Goal: Obtain resource: Download file/media

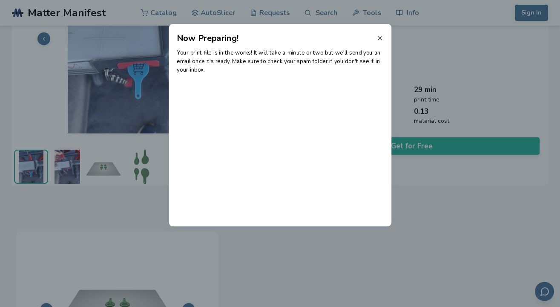
click at [381, 39] on line at bounding box center [379, 38] width 3 height 3
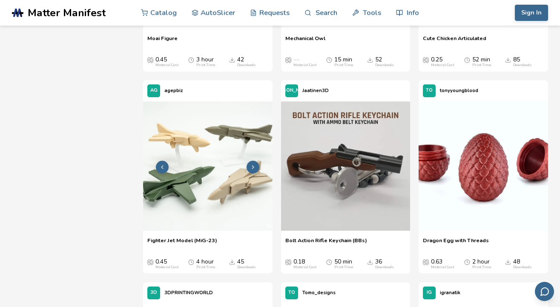
scroll to position [872, 0]
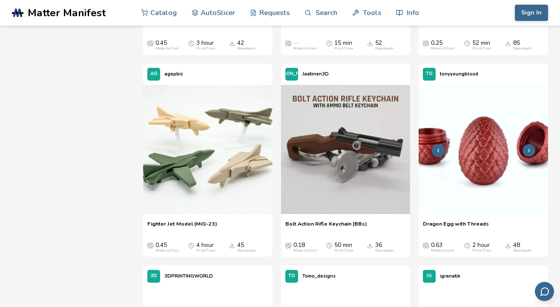
click at [482, 154] on img at bounding box center [483, 149] width 129 height 129
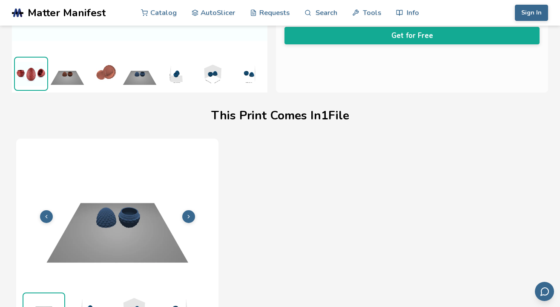
scroll to position [195, 0]
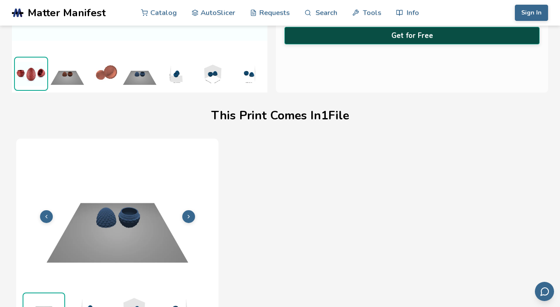
click at [347, 31] on button "Get for Free" at bounding box center [411, 35] width 255 height 17
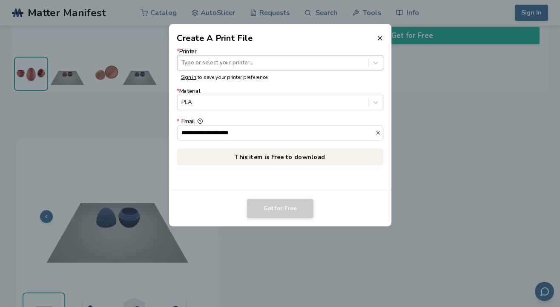
click at [289, 62] on div at bounding box center [272, 63] width 182 height 8
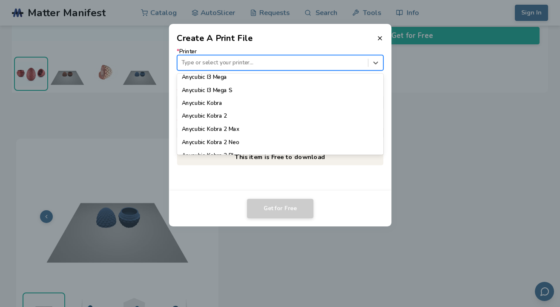
scroll to position [22, 0]
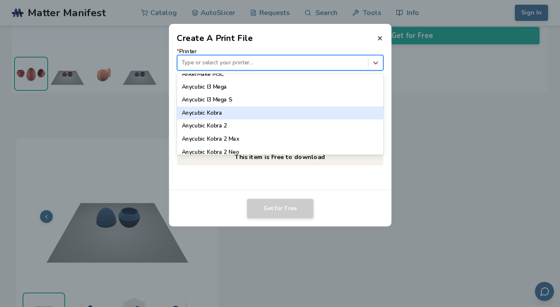
click at [250, 114] on div "Anycubic Kobra" at bounding box center [280, 112] width 207 height 13
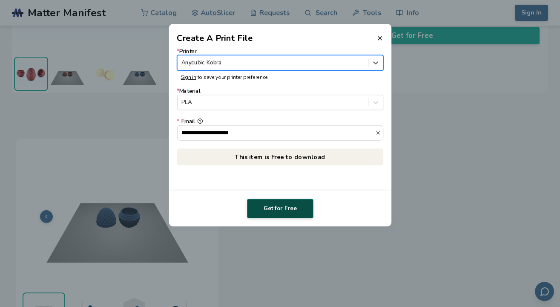
click at [284, 208] on button "Get for Free" at bounding box center [280, 208] width 66 height 20
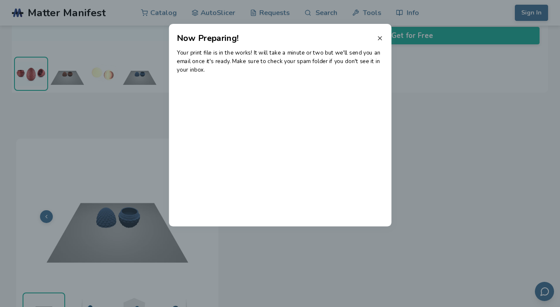
click at [379, 37] on icon at bounding box center [379, 38] width 7 height 7
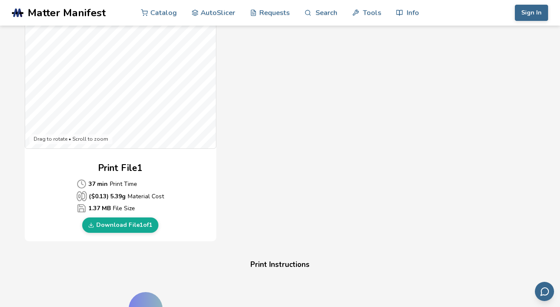
scroll to position [289, 0]
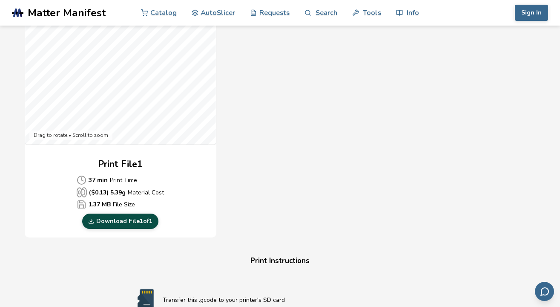
click at [123, 220] on link "Download File 1 of 1" at bounding box center [120, 220] width 76 height 15
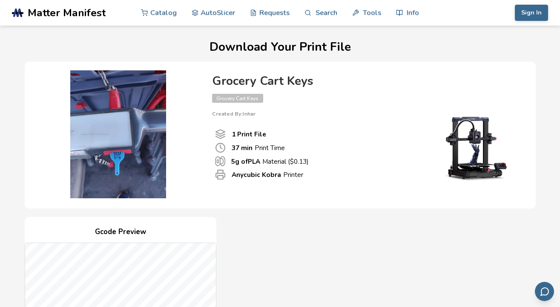
scroll to position [0, 0]
